Goal: Find specific page/section: Find specific page/section

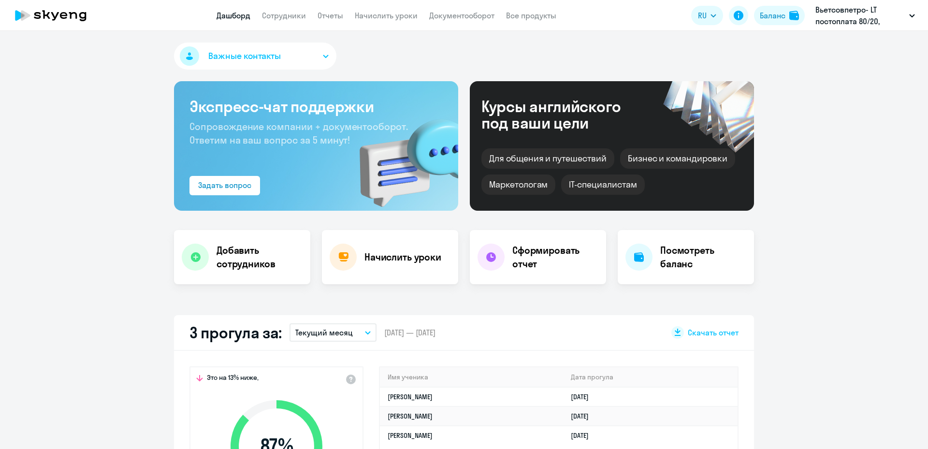
select select "30"
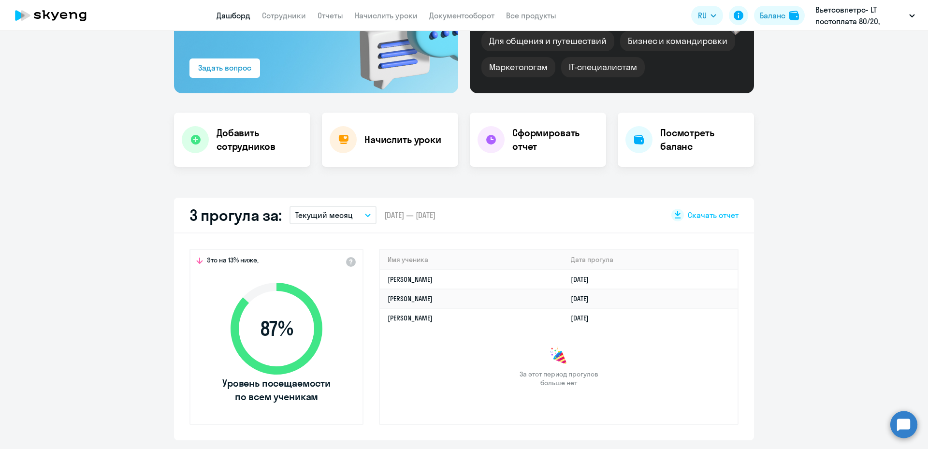
scroll to position [97, 0]
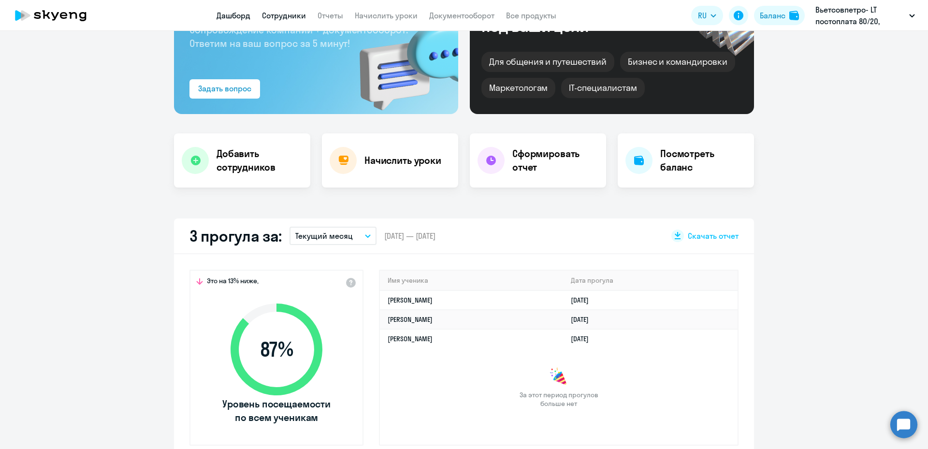
click at [290, 20] on link "Сотрудники" at bounding box center [284, 16] width 44 height 10
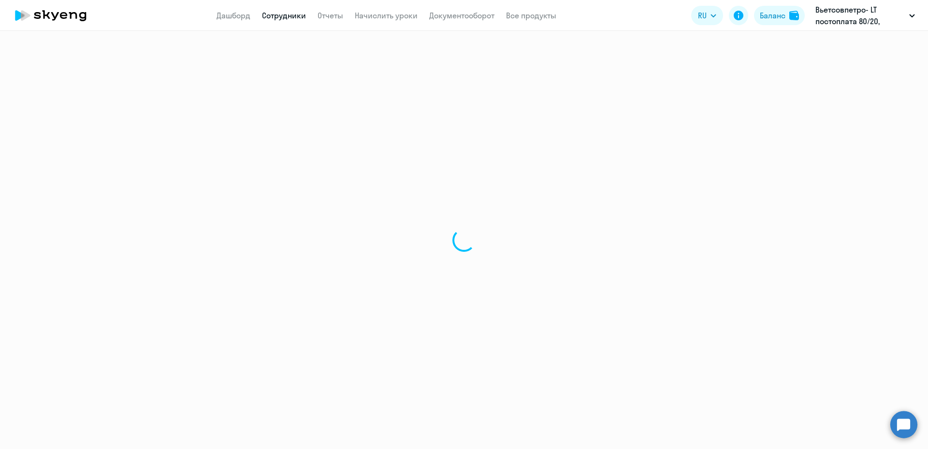
select select "30"
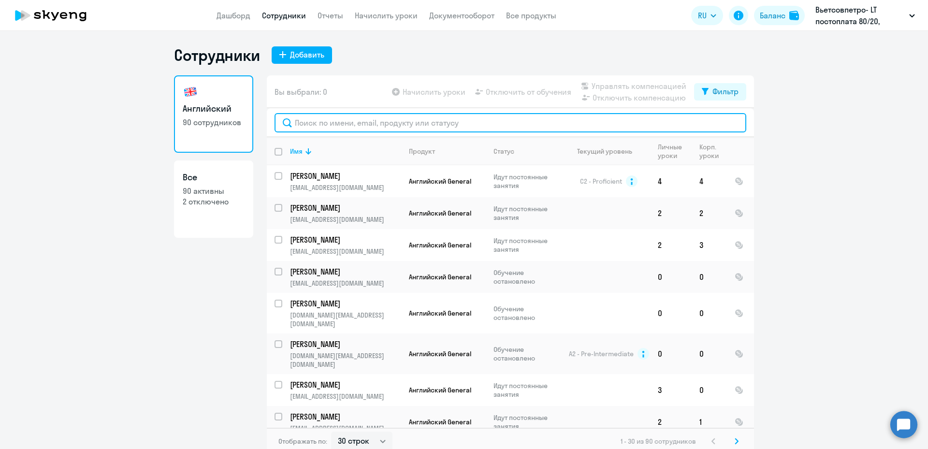
click at [316, 124] on input "text" at bounding box center [510, 122] width 472 height 19
type input "[EMAIL_ADDRESS][DOMAIN_NAME]"
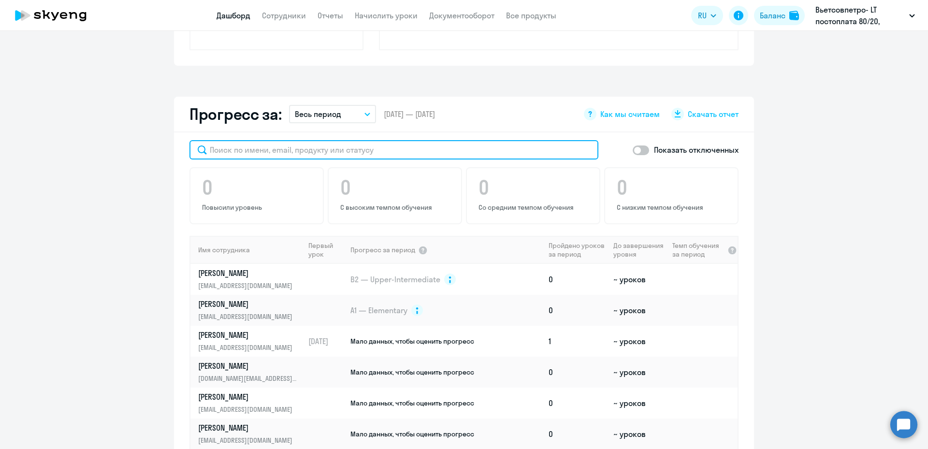
click at [266, 150] on input "text" at bounding box center [393, 149] width 409 height 19
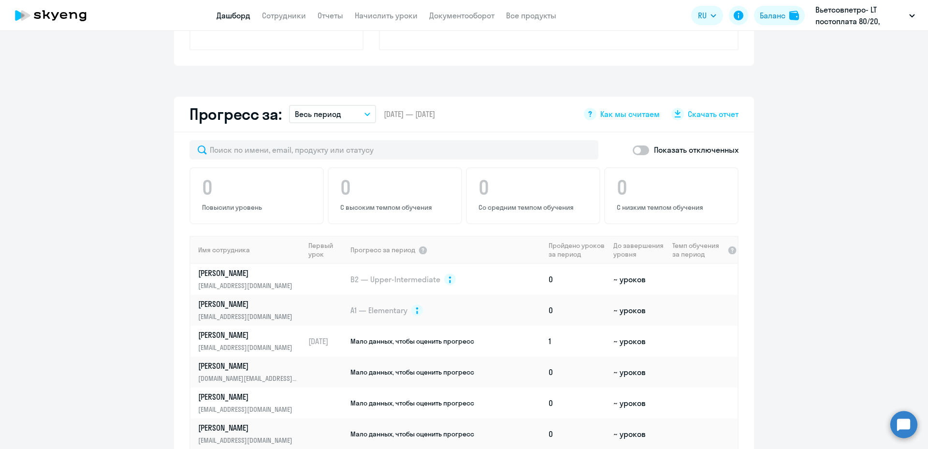
click at [606, 149] on div "Показать отключенных" at bounding box center [463, 149] width 549 height 19
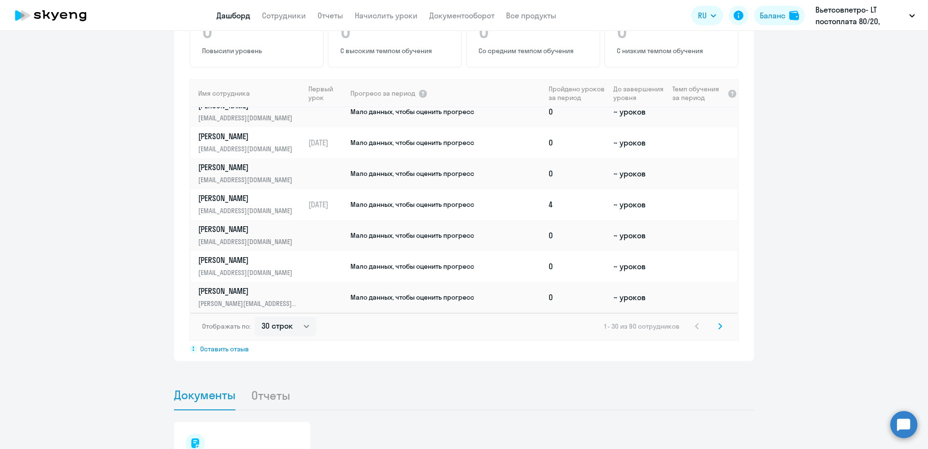
scroll to position [651, 0]
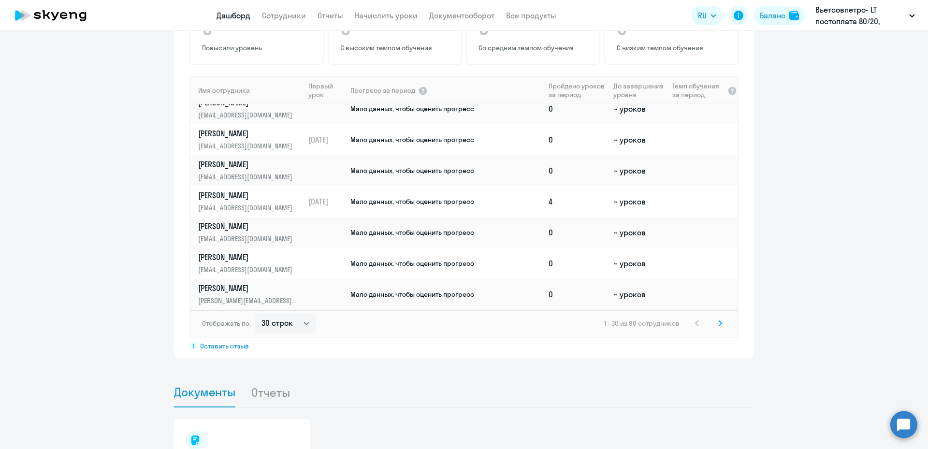
click at [616, 326] on span "1 - 30 из 90 сотрудников" at bounding box center [641, 323] width 75 height 9
click at [300, 324] on select "30 строк 50 строк 100 строк" at bounding box center [285, 323] width 61 height 19
select select "100"
click at [255, 314] on select "30 строк 50 строк 100 строк" at bounding box center [285, 323] width 61 height 19
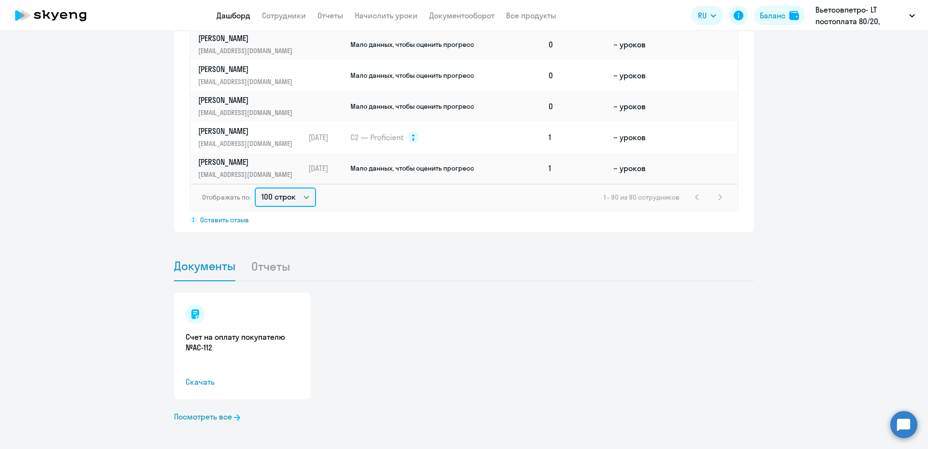
scroll to position [782, 0]
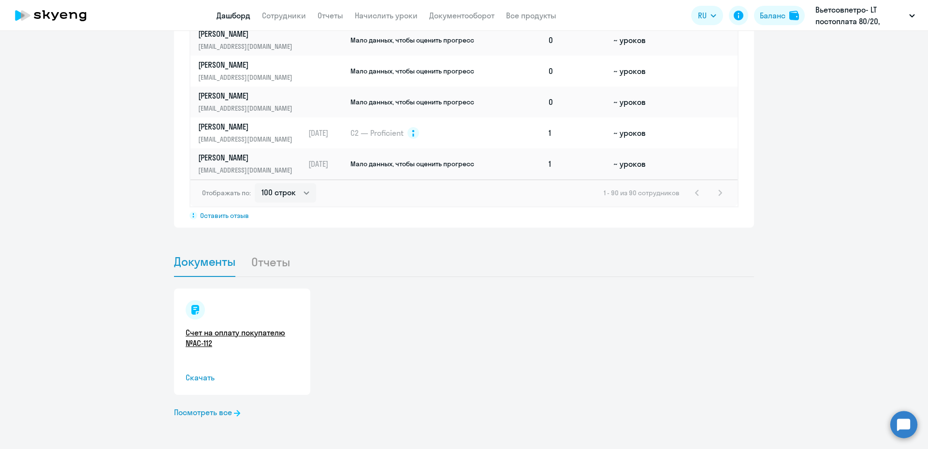
click at [227, 331] on link "Счет на оплату покупателю №AC-112" at bounding box center [242, 337] width 113 height 21
